Goal: Entertainment & Leisure: Consume media (video, audio)

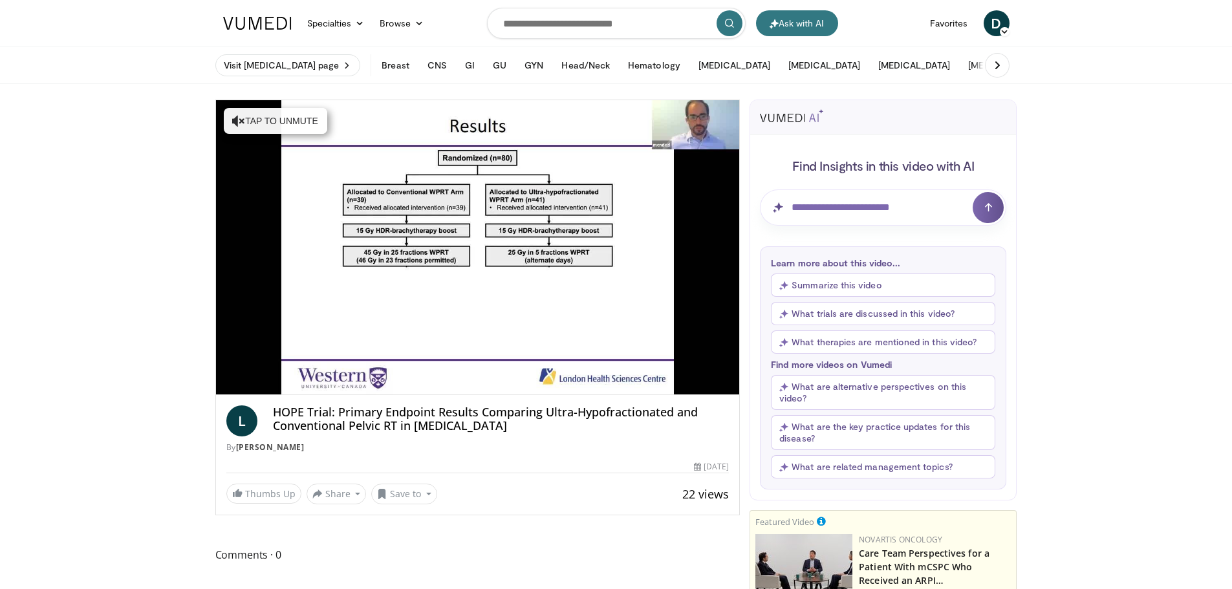
click at [253, 378] on div "10 seconds Tap to unmute" at bounding box center [478, 247] width 524 height 294
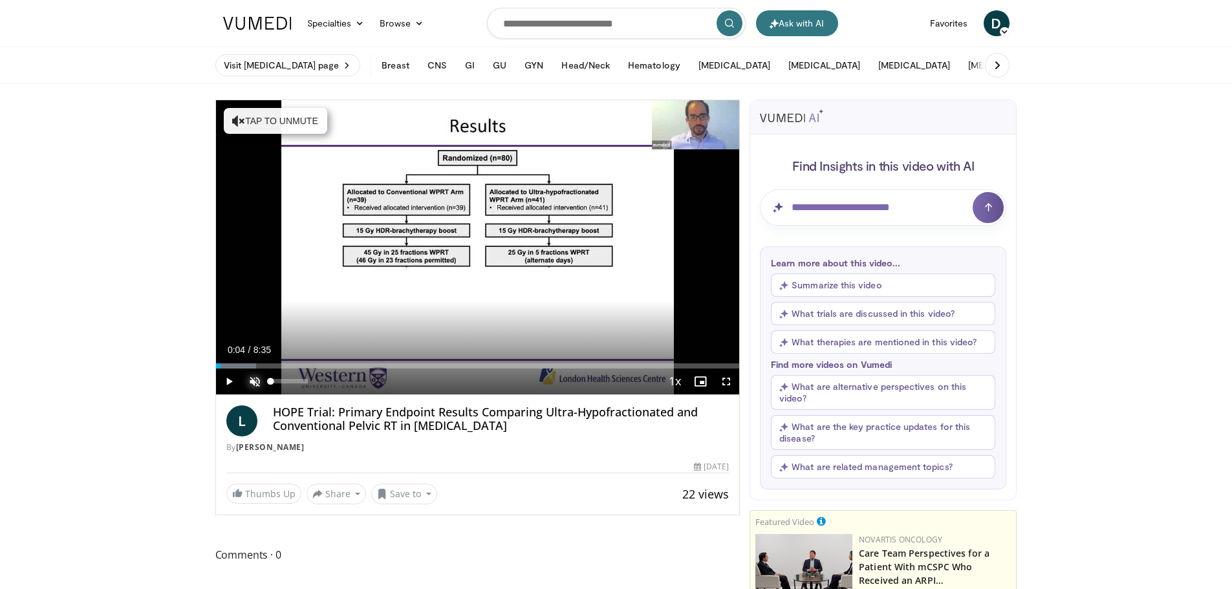
click at [254, 379] on span "Video Player" at bounding box center [255, 382] width 26 height 26
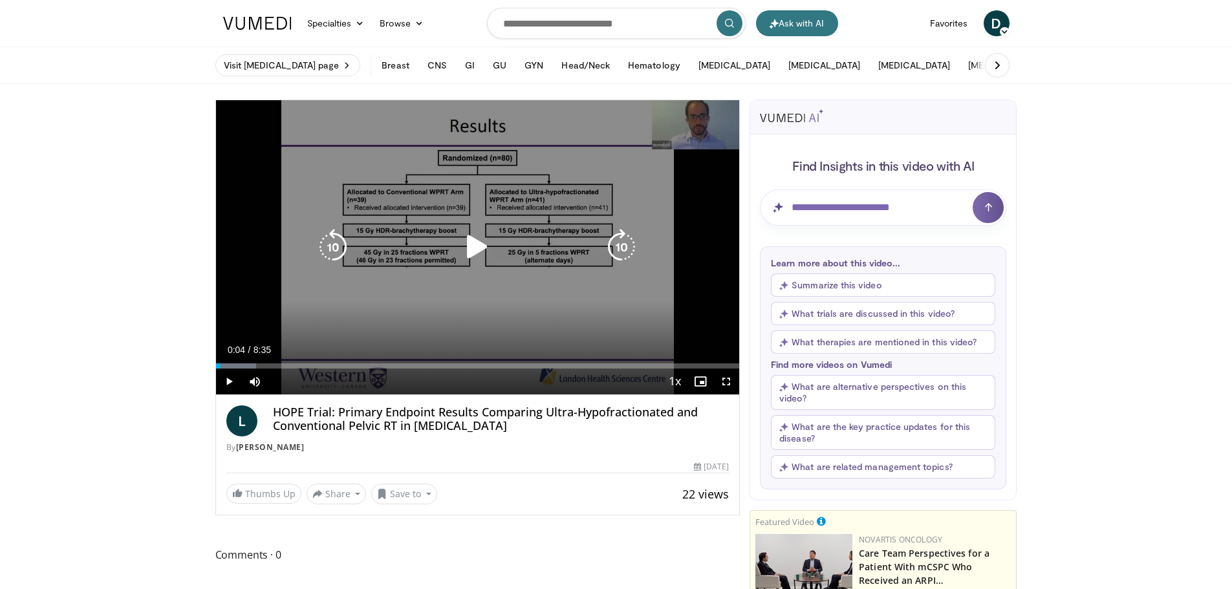
click at [477, 244] on icon "Video Player" at bounding box center [477, 247] width 36 height 36
